Goal: Transaction & Acquisition: Purchase product/service

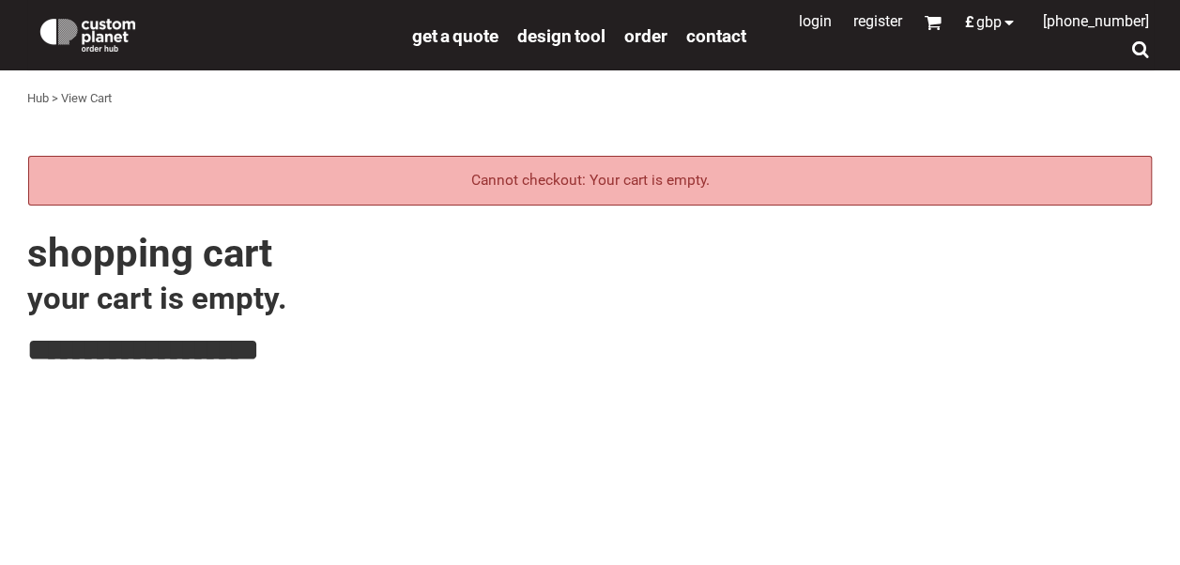
click at [799, 23] on link "Login" at bounding box center [815, 21] width 33 height 18
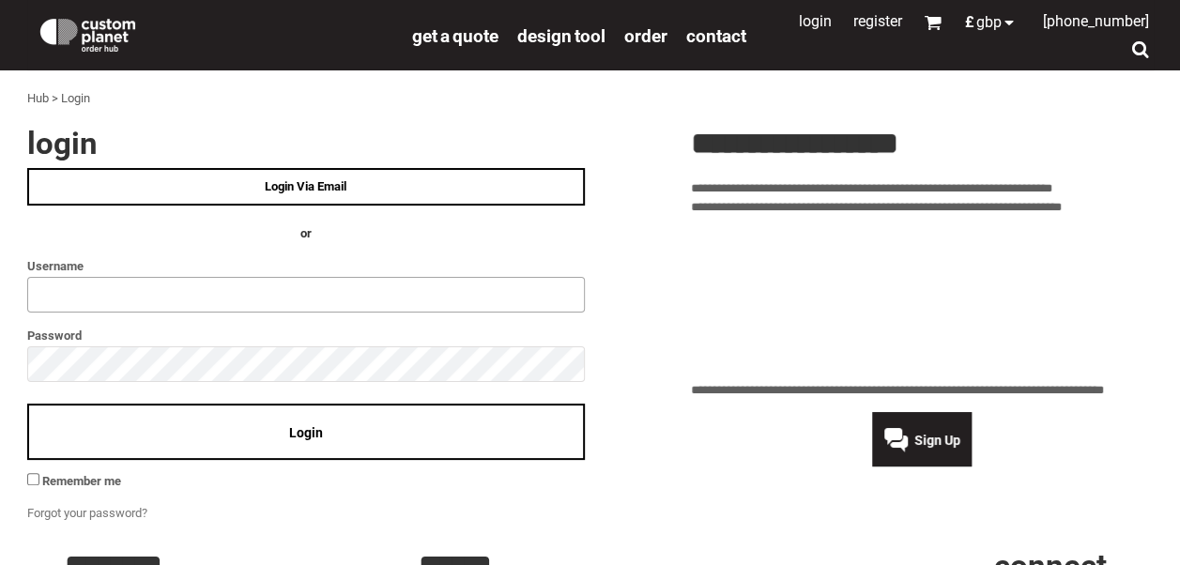
click at [441, 291] on input "text" at bounding box center [306, 295] width 558 height 36
type input "*****"
click at [122, 430] on div "Login" at bounding box center [306, 432] width 558 height 57
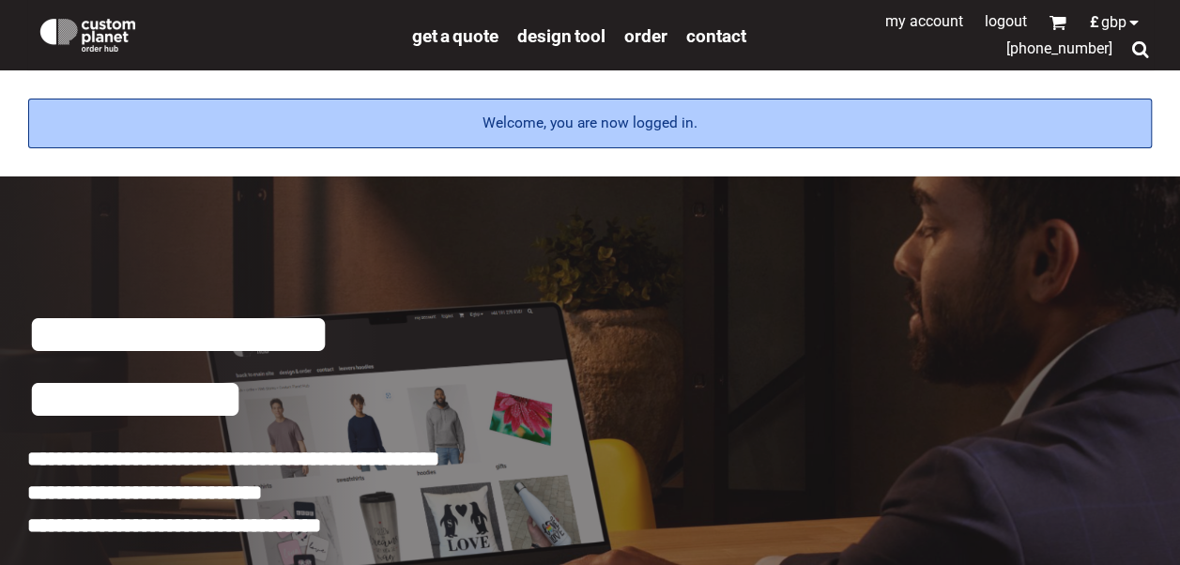
click at [907, 24] on link "My Account" at bounding box center [925, 21] width 78 height 18
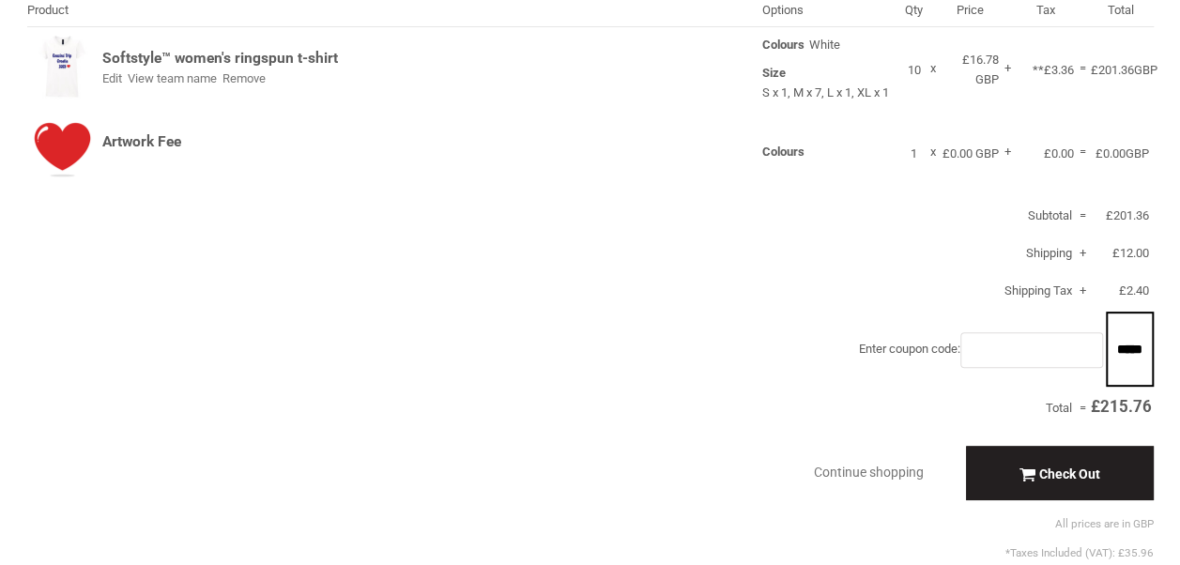
scroll to position [207, 0]
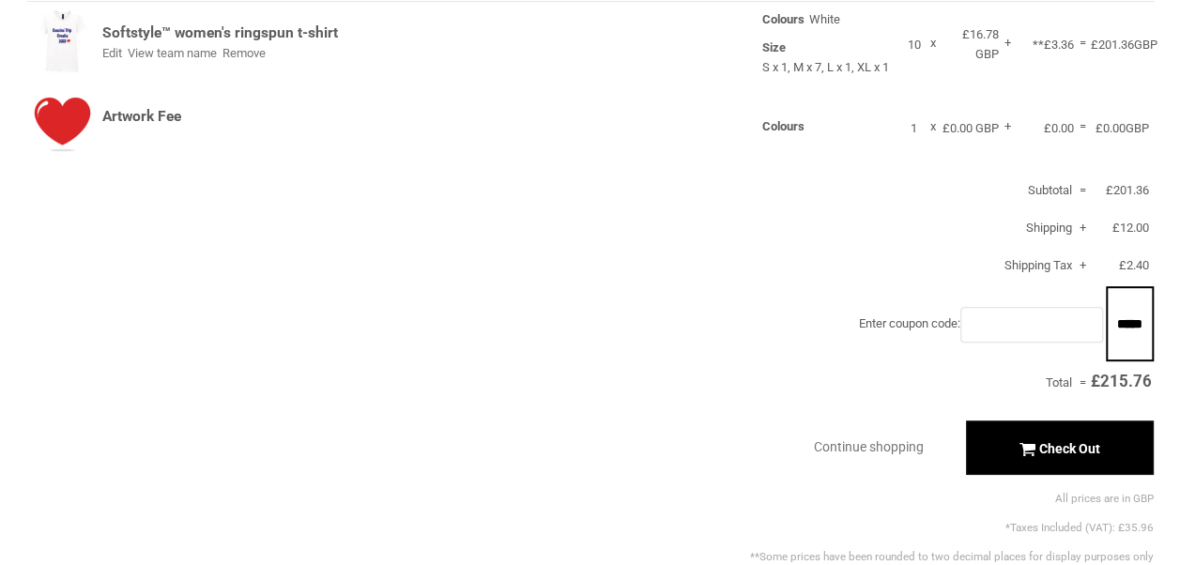
click at [1039, 462] on div "Check Out" at bounding box center [1060, 448] width 188 height 54
